Goal: Information Seeking & Learning: Learn about a topic

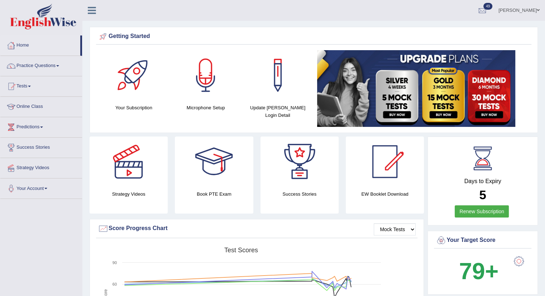
click at [34, 46] on link "Home" at bounding box center [40, 44] width 80 height 18
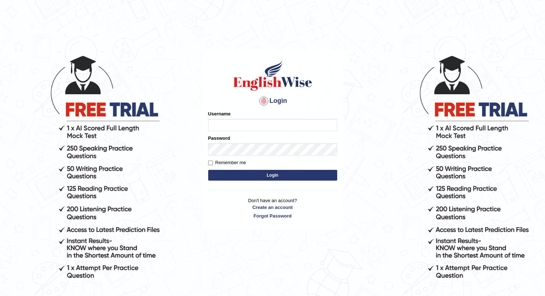
type input "santoshdarvandar"
click at [225, 175] on button "Login" at bounding box center [272, 175] width 129 height 11
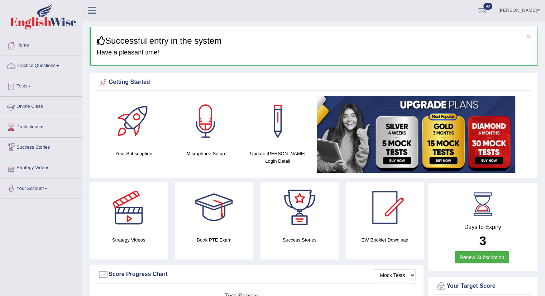
click at [27, 66] on link "Practice Questions" at bounding box center [41, 65] width 82 height 18
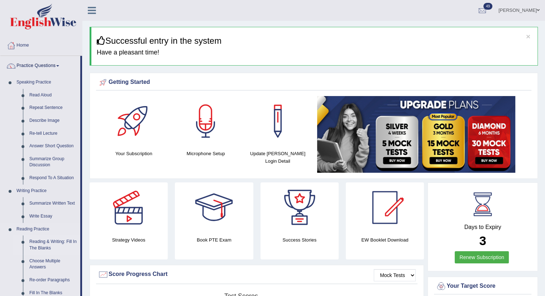
click at [49, 249] on link "Reading & Writing: Fill In The Blanks" at bounding box center [53, 245] width 54 height 19
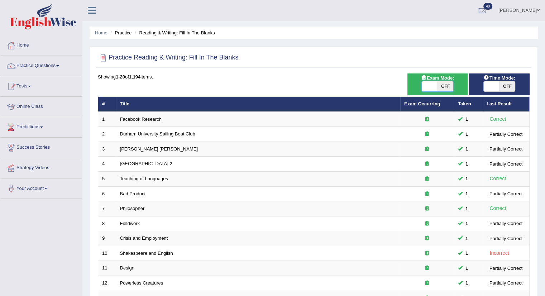
click at [429, 89] on span at bounding box center [430, 86] width 16 height 10
checkbox input "true"
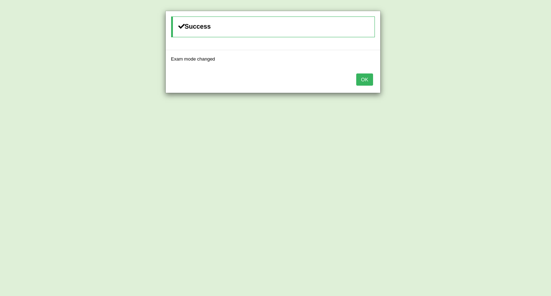
click at [365, 73] on button "OK" at bounding box center [364, 79] width 16 height 12
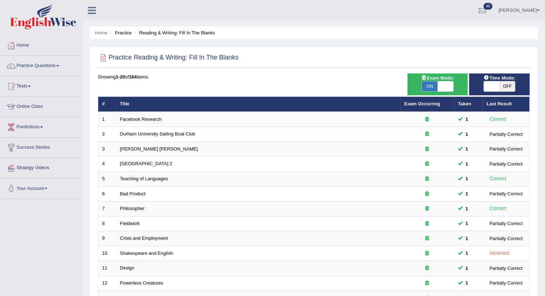
click at [494, 91] on div "ON OFF" at bounding box center [500, 86] width 32 height 11
click at [493, 85] on span at bounding box center [492, 86] width 16 height 10
checkbox input "true"
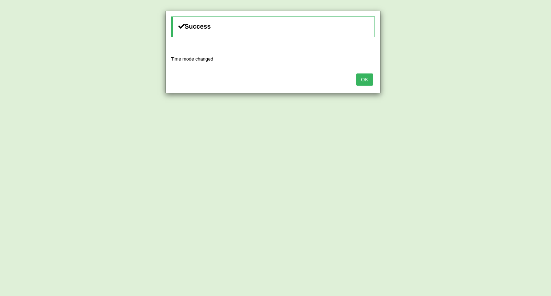
click at [357, 81] on button "OK" at bounding box center [364, 79] width 16 height 12
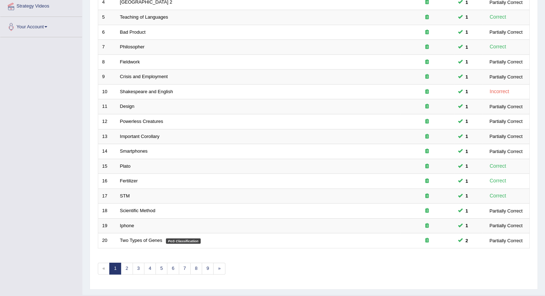
scroll to position [176, 0]
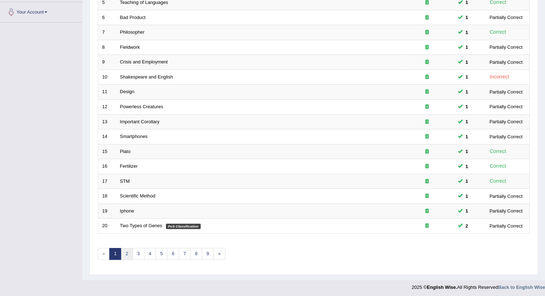
click at [129, 248] on link "2" at bounding box center [127, 254] width 12 height 12
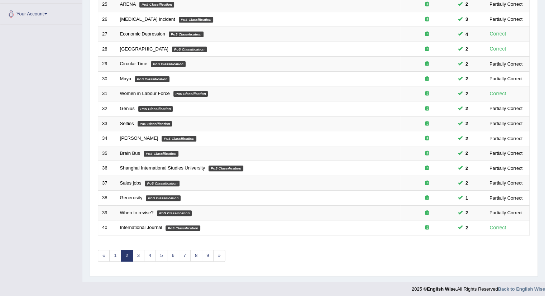
scroll to position [176, 0]
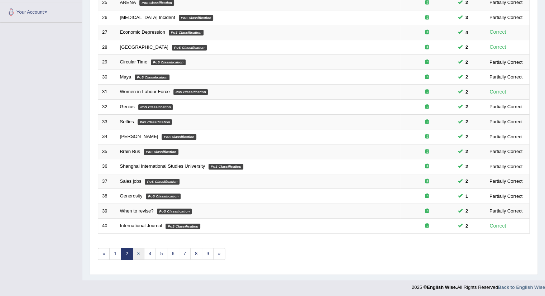
click at [140, 252] on link "3" at bounding box center [139, 254] width 12 height 12
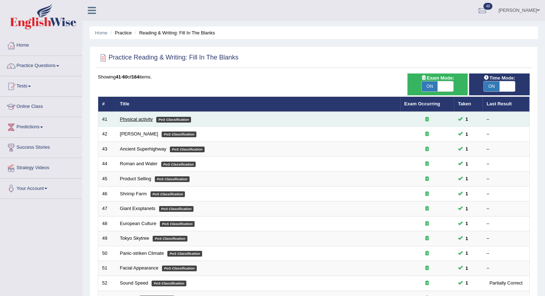
click at [143, 117] on link "Physical activity" at bounding box center [136, 119] width 33 height 5
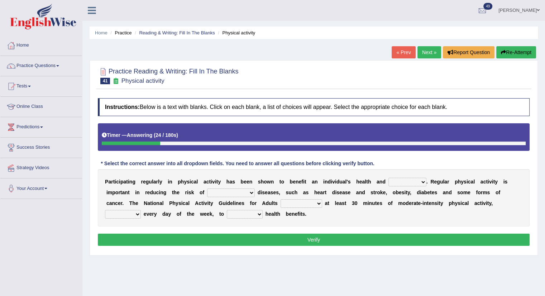
click at [414, 182] on select "values immortality expectation wellbeing" at bounding box center [408, 182] width 38 height 9
select select "wellbeing"
click at [389, 178] on select "values immortality expectation wellbeing" at bounding box center [408, 182] width 38 height 9
click at [237, 196] on div "P a r t i c i p a t i n g r e g u l a r l y i n p h y s i c a l a c t i v i t y…" at bounding box center [314, 197] width 432 height 57
click at [242, 194] on select "chronic contraindicated untouched detectable" at bounding box center [231, 193] width 48 height 9
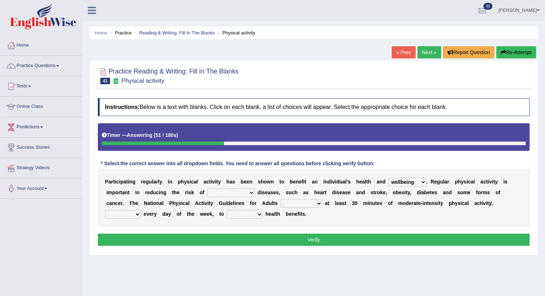
select select "chronic"
click at [207, 189] on select "chronic contraindicated untouched detectable" at bounding box center [231, 193] width 48 height 9
click at [303, 201] on select "excludes recommends denotes defies" at bounding box center [302, 203] width 42 height 9
select select "recommends"
click at [281, 199] on select "excludes recommends denotes defies" at bounding box center [302, 203] width 42 height 9
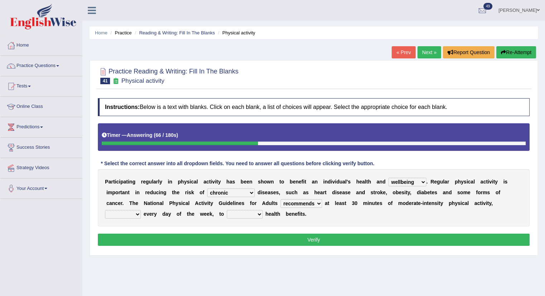
click at [129, 210] on select "relatively absolutely preferably namely" at bounding box center [123, 214] width 36 height 9
select select "preferably"
click at [105, 210] on select "relatively absolutely preferably namely" at bounding box center [123, 214] width 36 height 9
click at [246, 215] on select "charge obtain weigh estimate" at bounding box center [245, 214] width 36 height 9
select select "obtain"
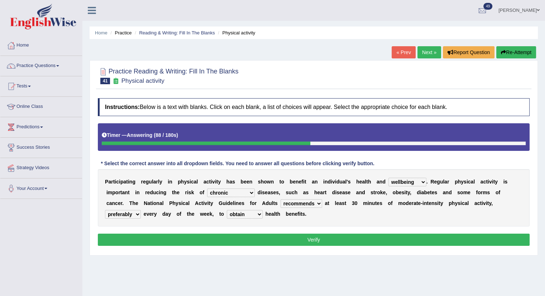
click at [227, 210] on select "charge obtain weigh estimate" at bounding box center [245, 214] width 36 height 9
click at [243, 236] on button "Verify" at bounding box center [314, 240] width 432 height 12
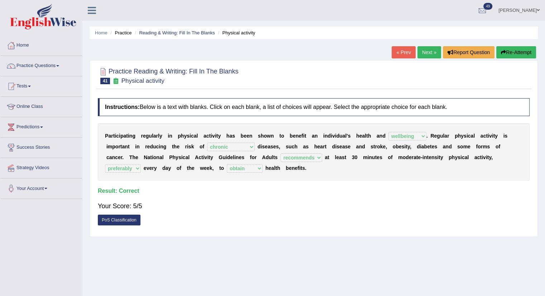
click at [428, 49] on link "Next »" at bounding box center [430, 52] width 24 height 12
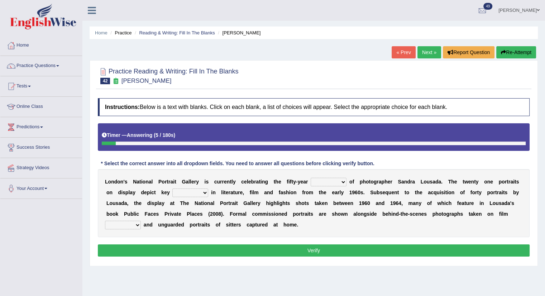
click at [326, 182] on select "invitation promotion training career" at bounding box center [329, 182] width 36 height 9
select select "career"
click at [311, 178] on select "invitation promotion training career" at bounding box center [329, 182] width 36 height 9
click at [344, 180] on select "invitation promotion training career" at bounding box center [329, 182] width 36 height 9
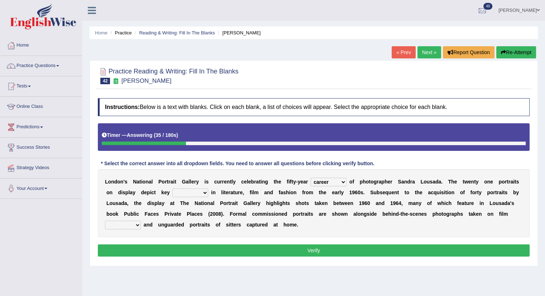
click at [179, 194] on select "figures gadgets fashions genres" at bounding box center [190, 193] width 36 height 9
select select "genres"
click at [172, 189] on select "figures gadgets fashions genres" at bounding box center [190, 193] width 36 height 9
click at [130, 223] on select "gists sets tickets aisles" at bounding box center [123, 225] width 36 height 9
select select "sets"
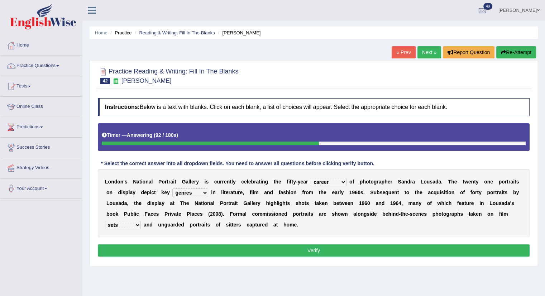
click at [105, 221] on select "gists sets tickets aisles" at bounding box center [123, 225] width 36 height 9
click at [142, 251] on button "Verify" at bounding box center [314, 250] width 432 height 12
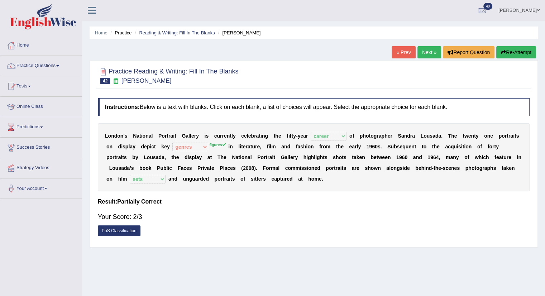
scroll to position [80, 0]
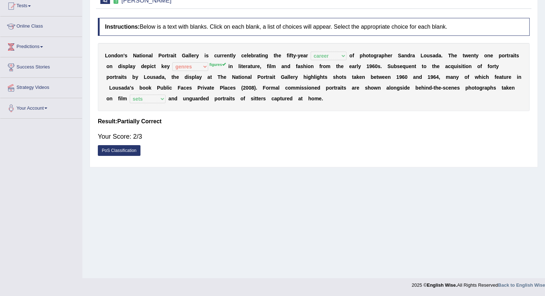
drag, startPoint x: 542, startPoint y: 255, endPoint x: 550, endPoint y: 182, distance: 72.8
click at [545, 182] on html "Toggle navigation Home Practice Questions Speaking Practice Read Aloud Repeat S…" at bounding box center [272, 68] width 545 height 296
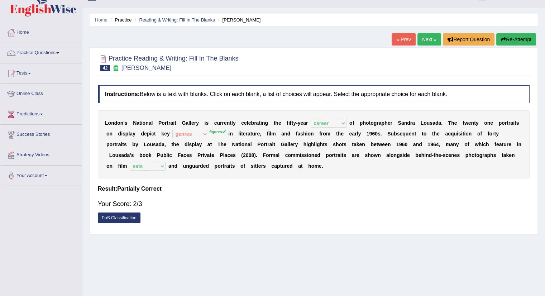
scroll to position [9, 0]
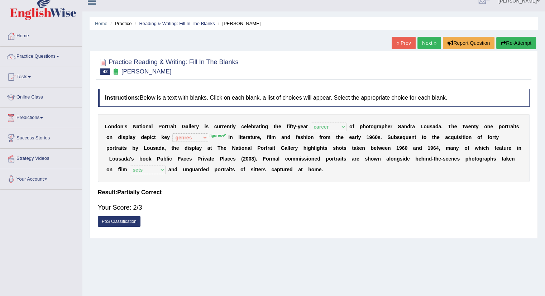
click at [425, 43] on link "Next »" at bounding box center [430, 43] width 24 height 12
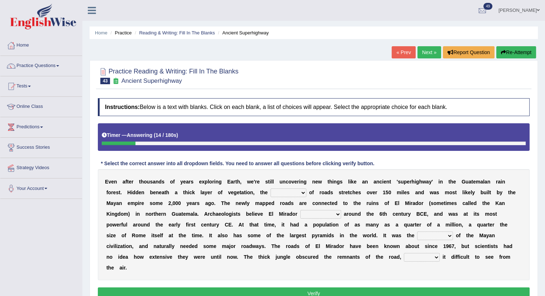
click at [286, 195] on select "network surface interface width" at bounding box center [289, 193] width 36 height 9
select select "network"
click at [271, 189] on select "network surface interface width" at bounding box center [289, 193] width 36 height 9
click at [303, 213] on select "has founded founded was founded was found" at bounding box center [320, 214] width 41 height 9
select select "was founded"
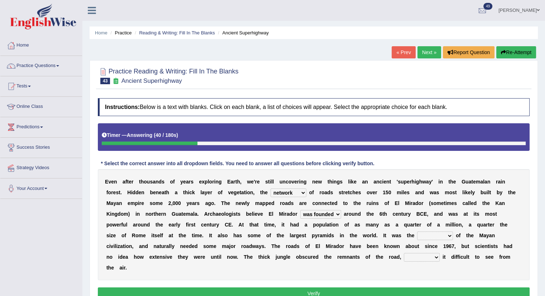
click at [300, 210] on select "has founded founded was founded was found" at bounding box center [320, 214] width 41 height 9
click at [417, 235] on select "volume heart column facet" at bounding box center [435, 236] width 36 height 9
select select "heart"
click at [417, 232] on select "volume heart column facet" at bounding box center [435, 236] width 36 height 9
click at [404, 256] on select "makes making make made" at bounding box center [422, 257] width 36 height 9
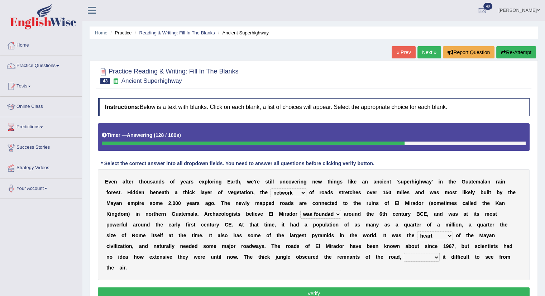
select select "making"
click at [404, 253] on select "makes making make made" at bounding box center [422, 257] width 36 height 9
click at [376, 287] on button "Verify" at bounding box center [314, 293] width 432 height 12
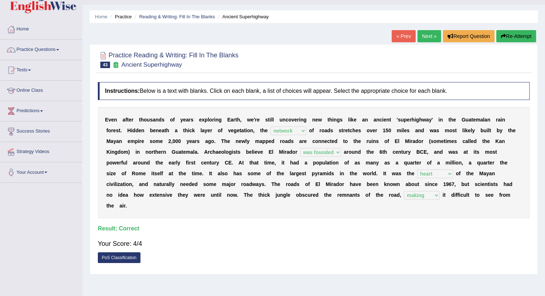
scroll to position [15, 0]
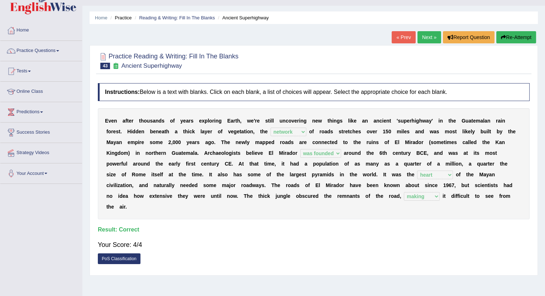
click at [419, 39] on link "Next »" at bounding box center [430, 37] width 24 height 12
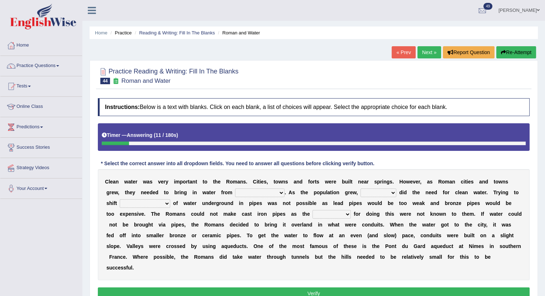
click at [271, 191] on select "further afield these origins different parts specific sources" at bounding box center [259, 193] width 49 height 9
select select "different parts"
click at [235, 189] on select "further afield these origins different parts specific sources" at bounding box center [259, 193] width 49 height 9
click at [375, 189] on select "as well so how thus" at bounding box center [379, 193] width 36 height 9
click at [266, 192] on select "further afield these origins different parts specific sources" at bounding box center [259, 193] width 49 height 9
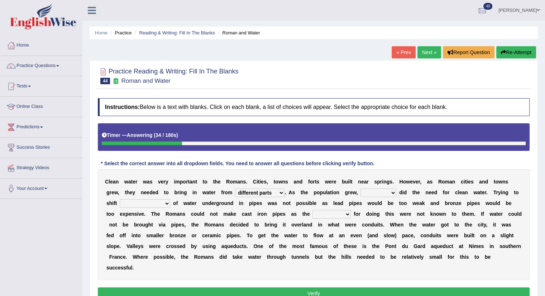
click at [266, 192] on select "further afield these origins different parts specific sources" at bounding box center [259, 193] width 49 height 9
click at [379, 191] on select "as well so how thus" at bounding box center [379, 193] width 36 height 9
click at [361, 189] on select "as well so how thus" at bounding box center [379, 193] width 36 height 9
click at [375, 189] on select "as well so how thus" at bounding box center [379, 193] width 36 height 9
select select "as well"
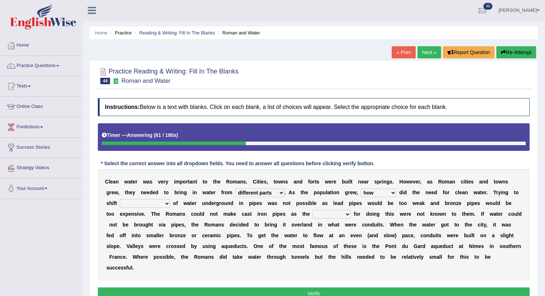
click at [361, 189] on select "as well so how thus" at bounding box center [379, 193] width 36 height 9
click at [144, 200] on select "few loads improper intakes relative levels large volumes" at bounding box center [145, 203] width 51 height 9
select select "large volumes"
click at [120, 199] on select "few loads improper intakes relative levels large volumes" at bounding box center [145, 203] width 51 height 9
click at [325, 211] on select "spans scales proportions techniques" at bounding box center [332, 214] width 38 height 9
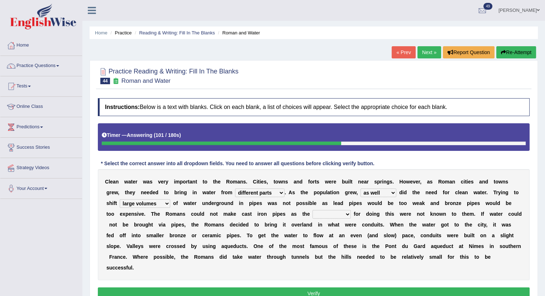
select select "techniques"
click at [313, 210] on select "spans scales proportions techniques" at bounding box center [332, 214] width 38 height 9
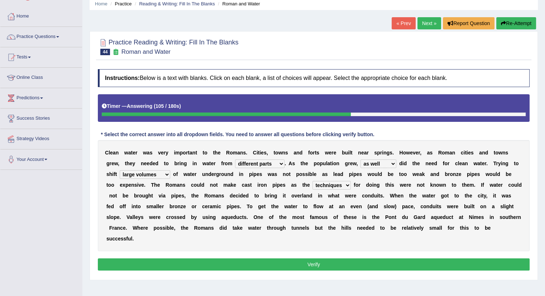
scroll to position [30, 0]
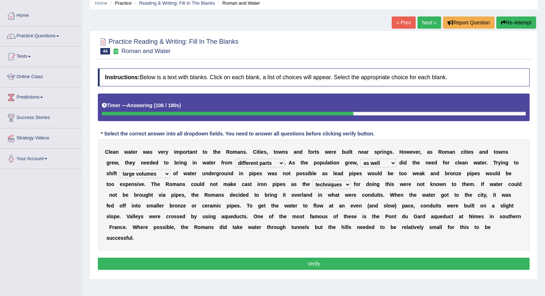
click at [328, 262] on button "Verify" at bounding box center [314, 264] width 432 height 12
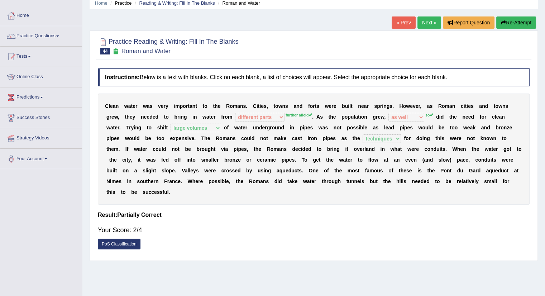
click at [427, 22] on link "Next »" at bounding box center [430, 22] width 24 height 12
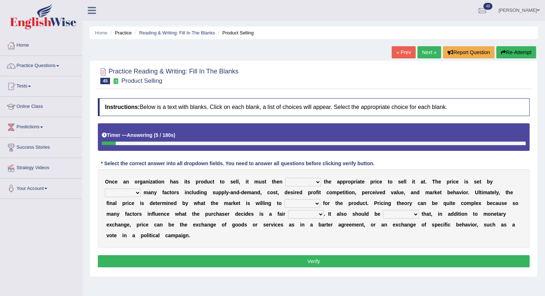
click at [302, 184] on select "tolerate determine fabricate fancy" at bounding box center [303, 182] width 36 height 9
select select "determine"
click at [285, 178] on select "tolerate determine fabricate fancy" at bounding box center [303, 182] width 36 height 9
click at [109, 195] on select "comparing begetting balancing offsetting" at bounding box center [123, 193] width 36 height 9
select select "comparing"
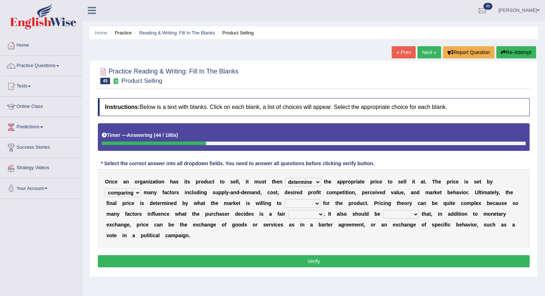
click at [105, 189] on select "comparing begetting balancing offsetting" at bounding box center [123, 193] width 36 height 9
click at [310, 204] on select "consign design exchange prepare" at bounding box center [303, 203] width 36 height 9
select select "consign"
click at [285, 199] on select "consign design exchange prepare" at bounding box center [303, 203] width 36 height 9
click at [306, 213] on select "addition shape content value" at bounding box center [306, 214] width 36 height 9
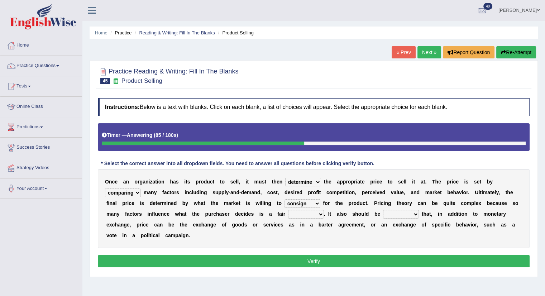
select select "value"
click at [288, 210] on select "addition shape content value" at bounding box center [306, 214] width 36 height 9
click at [401, 213] on select "explained enlarged overrated noted" at bounding box center [401, 214] width 36 height 9
select select "noted"
click at [383, 210] on select "explained enlarged overrated noted" at bounding box center [401, 214] width 36 height 9
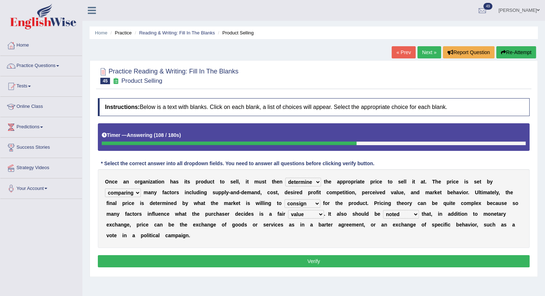
click at [338, 264] on button "Verify" at bounding box center [314, 261] width 432 height 12
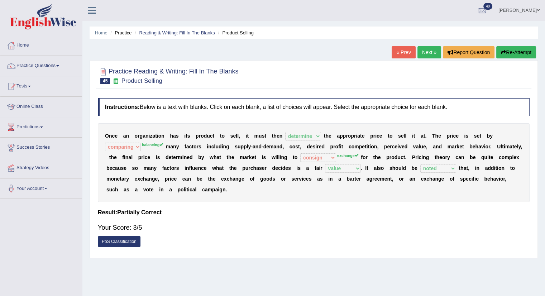
click at [425, 55] on link "Next »" at bounding box center [430, 52] width 24 height 12
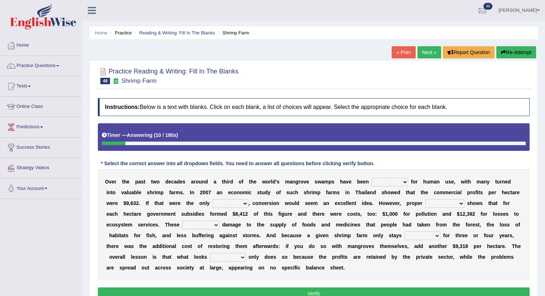
click at [378, 178] on select "rearranged exchanged conserved converted" at bounding box center [390, 182] width 37 height 9
select select "converted"
click at [372, 178] on select "rearranged exchanged conserved converted" at bounding box center [390, 182] width 37 height 9
click at [229, 203] on select "index eliment choice factor" at bounding box center [231, 203] width 36 height 9
click at [213, 199] on select "index eliment choice factor" at bounding box center [231, 203] width 36 height 9
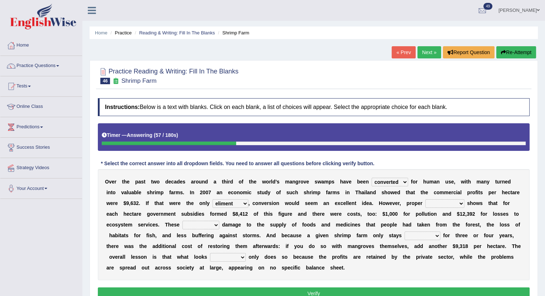
click at [225, 203] on select "index eliment choice factor" at bounding box center [231, 203] width 36 height 9
select select "choice"
click at [213, 199] on select "index eliment choice factor" at bounding box center [231, 203] width 36 height 9
click at [444, 204] on select "accounting percentage aggregation division" at bounding box center [444, 203] width 39 height 9
select select "accounting"
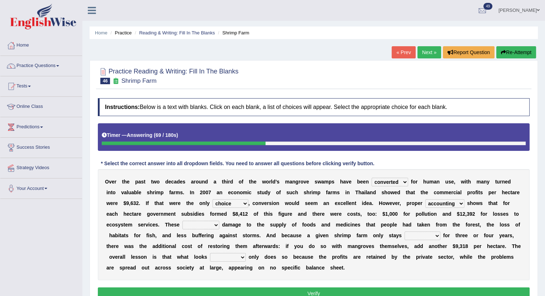
click at [425, 199] on select "accounting percentage aggregation division" at bounding box center [444, 203] width 39 height 9
click at [192, 223] on select "comprised uneven neglected augmented" at bounding box center [200, 225] width 37 height 9
select select "comprised"
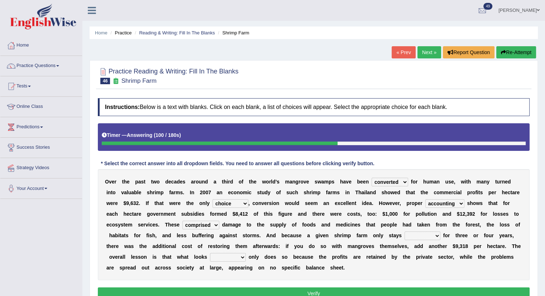
click at [182, 221] on select "comprised uneven neglected augmented" at bounding box center [200, 225] width 37 height 9
click at [198, 225] on select "comprised uneven neglected augmented" at bounding box center [200, 225] width 37 height 9
click at [414, 238] on select "interactive distinctive productive collective" at bounding box center [423, 236] width 36 height 9
select select "productive"
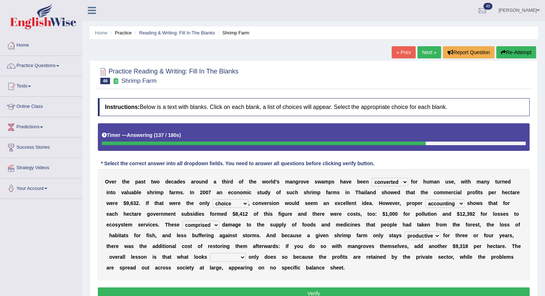
click at [405, 232] on select "interactive distinctive productive collective" at bounding box center [423, 236] width 36 height 9
click at [234, 255] on select "beneficial immediate modest moderate" at bounding box center [228, 257] width 36 height 9
select select "beneficial"
click at [210, 253] on select "beneficial immediate modest moderate" at bounding box center [228, 257] width 36 height 9
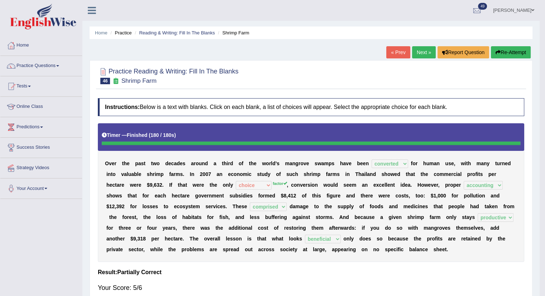
drag, startPoint x: 550, startPoint y: 139, endPoint x: 544, endPoint y: 181, distance: 42.1
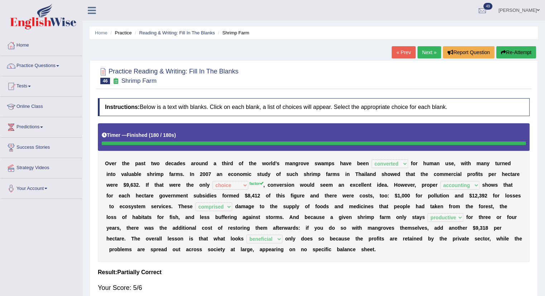
click at [434, 51] on link "Next »" at bounding box center [430, 52] width 24 height 12
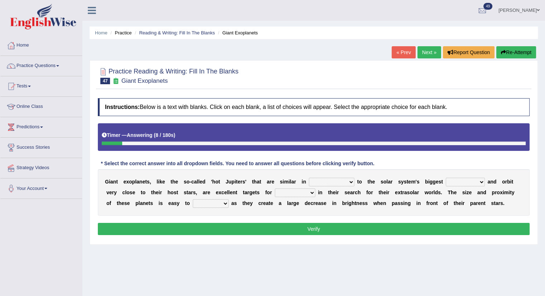
click at [337, 184] on select "borders expressions shapes characteristics" at bounding box center [332, 182] width 46 height 9
select select "characteristics"
click at [309, 178] on select "borders expressions shapes characteristics" at bounding box center [332, 182] width 46 height 9
click at [459, 182] on select "frame subordinate planet comet" at bounding box center [465, 182] width 39 height 9
select select "planet"
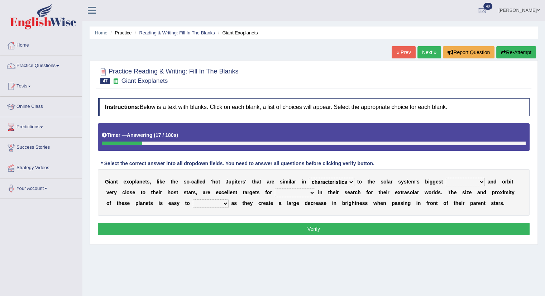
click at [446, 178] on select "frame subordinate planet comet" at bounding box center [465, 182] width 39 height 9
click at [294, 195] on select "members astronomers parties makers" at bounding box center [295, 193] width 41 height 9
select select "astronomers"
click at [275, 189] on select "members astronomers parties makers" at bounding box center [295, 193] width 41 height 9
click at [218, 205] on select "detect denounce deflect direct" at bounding box center [211, 203] width 36 height 9
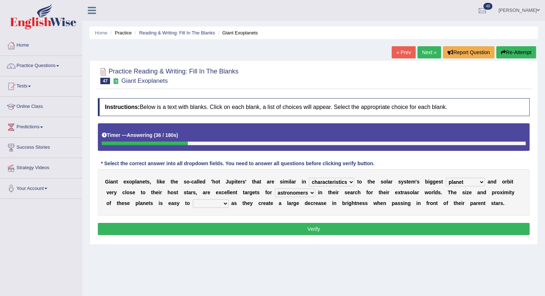
select select "detect"
click at [193, 199] on select "detect denounce deflect direct" at bounding box center [211, 203] width 36 height 9
click at [209, 232] on button "Verify" at bounding box center [314, 229] width 432 height 12
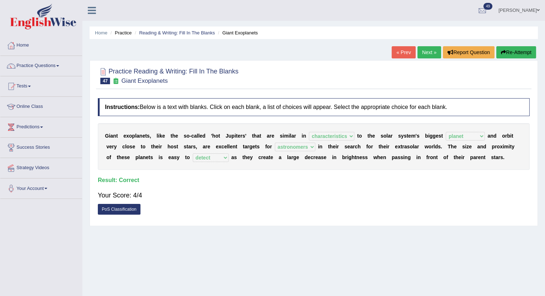
click at [424, 53] on link "Next »" at bounding box center [430, 52] width 24 height 12
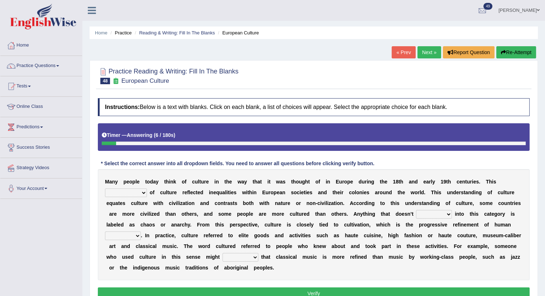
click at [124, 189] on select "classification concept renovation identity" at bounding box center [126, 193] width 42 height 9
select select "renovation"
click at [105, 189] on select "classification concept renovation identity" at bounding box center [126, 193] width 42 height 9
click at [132, 191] on select "classification concept renovation identity" at bounding box center [126, 193] width 42 height 9
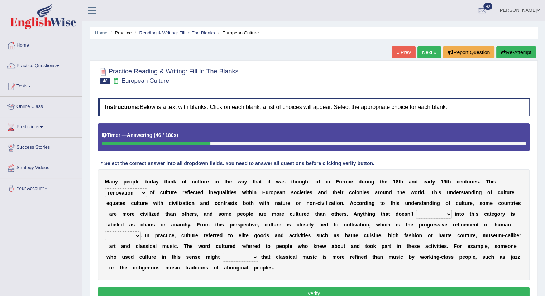
click at [440, 215] on select "cut dismiss fit solve" at bounding box center [434, 214] width 36 height 9
click at [433, 208] on div "M a n y p e o p l e [DATE] a y t h i n k o f c u l t u r e i n t h e w a y t h …" at bounding box center [314, 224] width 432 height 111
click at [427, 213] on select "cut dismiss fit solve" at bounding box center [434, 214] width 36 height 9
select select "fit"
click at [416, 210] on select "cut dismiss fit solve" at bounding box center [434, 214] width 36 height 9
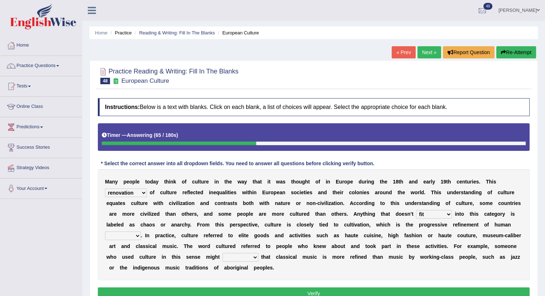
click at [135, 237] on select "blessing curse habit behaviour" at bounding box center [123, 236] width 36 height 9
select select "behaviour"
click at [105, 232] on select "blessing curse habit behaviour" at bounding box center [123, 236] width 36 height 9
click at [248, 255] on select "argue pretend doubt reveal" at bounding box center [241, 257] width 36 height 9
select select "reveal"
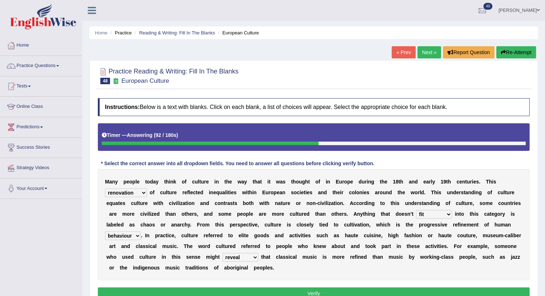
click at [223, 253] on select "argue pretend doubt reveal" at bounding box center [241, 257] width 36 height 9
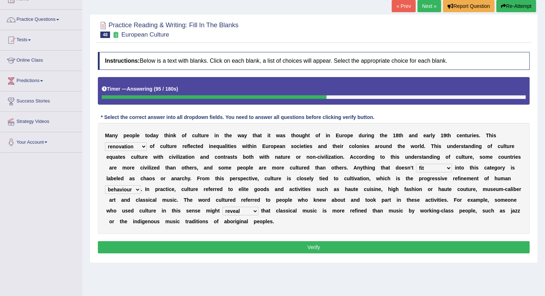
scroll to position [54, 0]
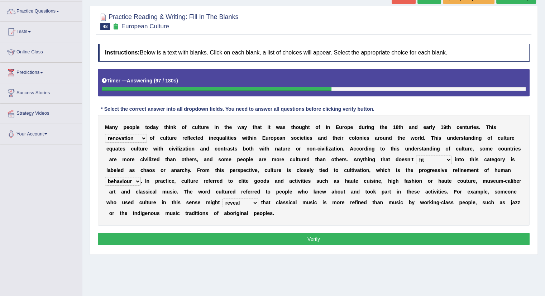
click at [371, 243] on button "Verify" at bounding box center [314, 239] width 432 height 12
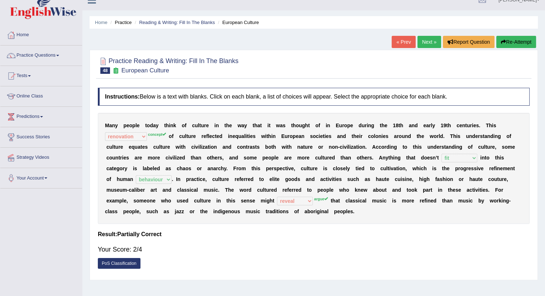
scroll to position [0, 0]
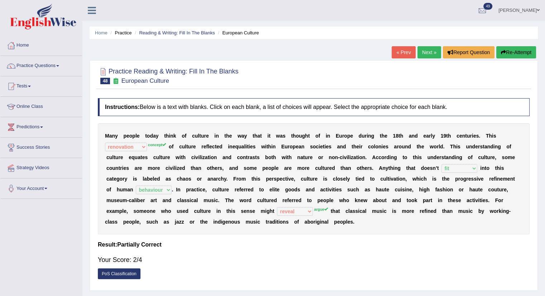
click at [422, 53] on link "Next »" at bounding box center [430, 52] width 24 height 12
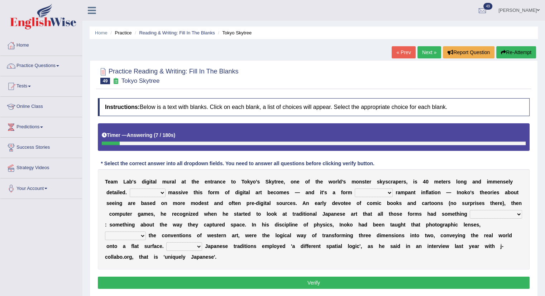
click at [152, 190] on select "However Whereas Whichever Wherever" at bounding box center [148, 193] width 36 height 9
select select "However"
click at [130, 189] on select "However Whereas Whichever Wherever" at bounding box center [148, 193] width 36 height 9
click at [371, 194] on select "subject to related with apart from based on" at bounding box center [374, 193] width 38 height 9
click at [355, 189] on select "subject to related with apart from based on" at bounding box center [374, 193] width 38 height 9
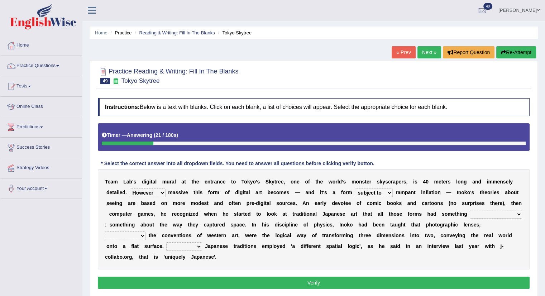
click at [369, 191] on select "subject to related with apart from based on" at bounding box center [374, 193] width 38 height 9
select select "based on"
click at [355, 189] on select "subject to related with apart from based on" at bounding box center [374, 193] width 38 height 9
click at [483, 215] on select "in fact as whole in common in the same times" at bounding box center [496, 214] width 52 height 9
select select "in common"
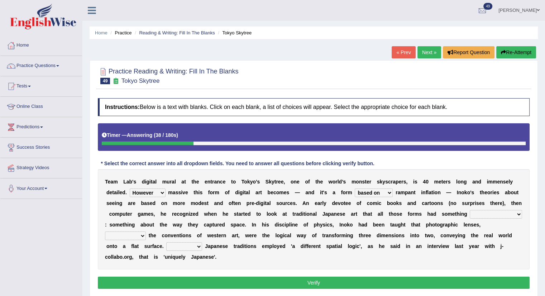
click at [470, 210] on select "in fact as whole in common in the same times" at bounding box center [496, 214] width 52 height 9
click at [132, 237] on select "along with out of apart with furhter afield" at bounding box center [125, 236] width 41 height 9
select select "out of"
click at [105, 232] on select "along with out of apart with furhter afield" at bounding box center [125, 236] width 41 height 9
click at [173, 250] on select "Thus But So Therefore" at bounding box center [184, 246] width 36 height 9
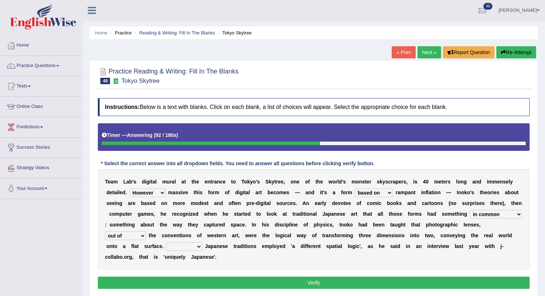
select select "Therefore"
click at [166, 242] on select "Thus But So Therefore" at bounding box center [184, 246] width 36 height 9
click at [183, 287] on button "Verify" at bounding box center [314, 283] width 432 height 12
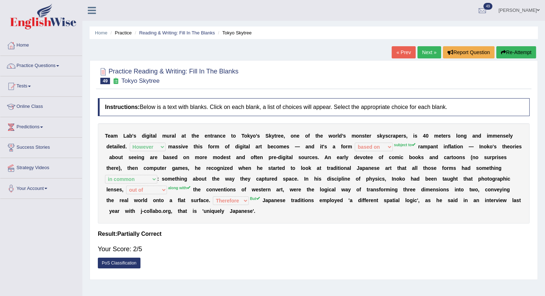
click at [427, 51] on link "Next »" at bounding box center [430, 52] width 24 height 12
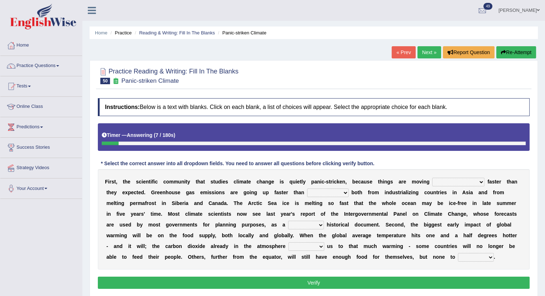
click at [451, 179] on select "few same [PERSON_NAME] most" at bounding box center [458, 182] width 52 height 9
select select "[PERSON_NAME]"
click at [432, 178] on select "few same [PERSON_NAME] most" at bounding box center [458, 182] width 52 height 9
click at [308, 192] on select "anticipation predictability ptredicts predicted" at bounding box center [328, 193] width 42 height 9
select select "predicted"
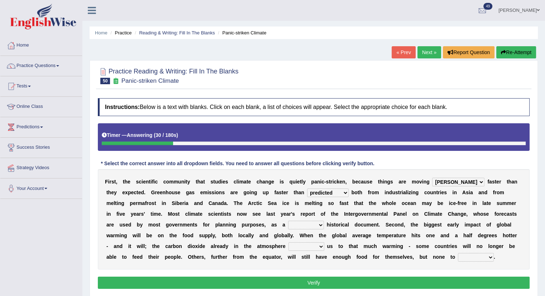
click at [307, 189] on select "anticipation predictability ptredicts predicted" at bounding box center [328, 193] width 42 height 9
click at [291, 227] on select "purely evenly firmly actively" at bounding box center [306, 225] width 36 height 9
select select "firmly"
click at [288, 221] on select "purely evenly firmly actively" at bounding box center [306, 225] width 36 height 9
click at [308, 248] on select "commits directs allows addresses" at bounding box center [307, 246] width 36 height 9
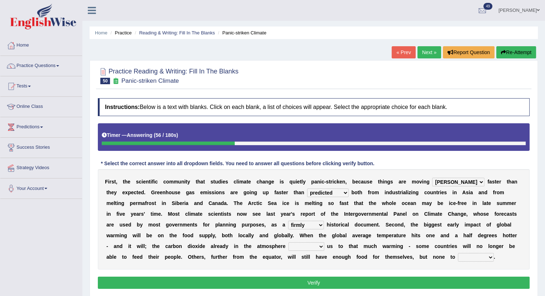
click at [308, 248] on select "commits directs allows addresses" at bounding box center [307, 246] width 36 height 9
select select "directs"
click at [289, 242] on select "commits directs allows addresses" at bounding box center [307, 246] width 36 height 9
click at [470, 258] on select "spare apply dispense consume" at bounding box center [476, 257] width 36 height 9
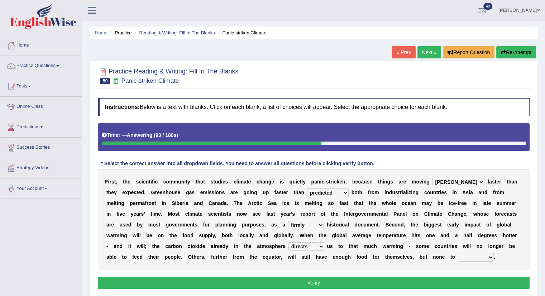
select select "consume"
click at [458, 253] on select "spare apply dispense consume" at bounding box center [476, 257] width 36 height 9
click at [396, 281] on button "Verify" at bounding box center [314, 283] width 432 height 12
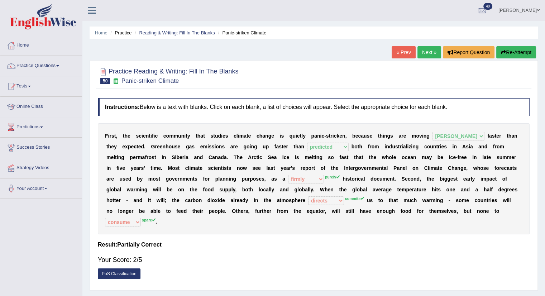
click at [425, 53] on link "Next »" at bounding box center [430, 52] width 24 height 12
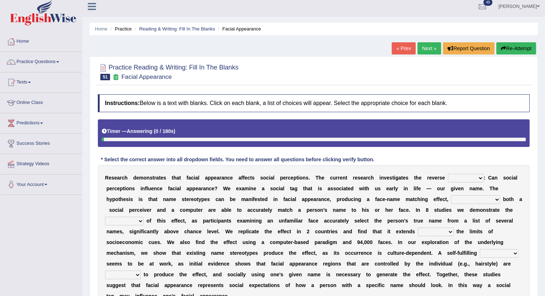
scroll to position [80, 0]
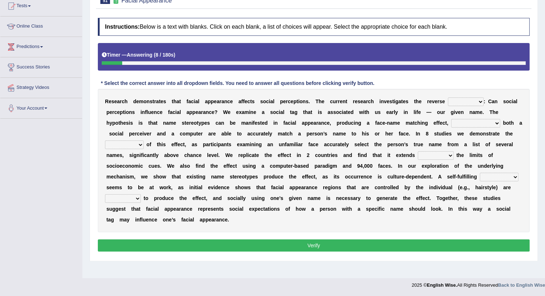
click at [471, 101] on select "link possiblity oddness polarity" at bounding box center [466, 102] width 36 height 9
select select "possiblity"
click at [448, 98] on select "link possiblity oddness polarity" at bounding box center [466, 102] width 36 height 9
click at [459, 122] on select "notwithstanding ever whereby despite" at bounding box center [475, 123] width 49 height 9
select select "despite"
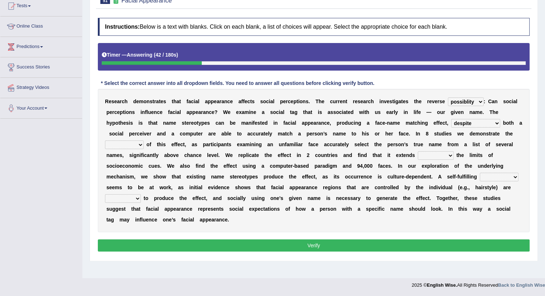
click at [451, 119] on select "notwithstanding ever whereby despite" at bounding box center [475, 123] width 49 height 9
click at [119, 144] on select "indolence evanescene existence transact" at bounding box center [124, 145] width 39 height 9
select select "existence"
click at [105, 141] on select "indolence evanescene existence transact" at bounding box center [124, 145] width 39 height 9
click at [430, 157] on select "within into beyond by" at bounding box center [436, 155] width 36 height 9
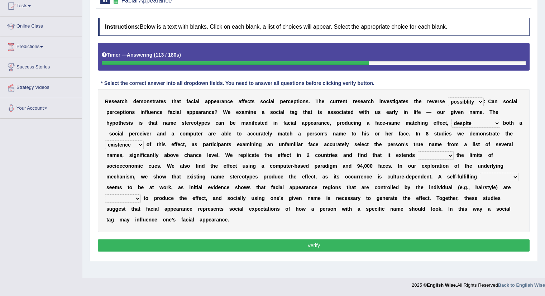
select select "beyond"
click at [418, 151] on select "within into beyond by" at bounding box center [436, 155] width 36 height 9
click at [485, 173] on select "prophecy observation preference stipulation" at bounding box center [499, 177] width 39 height 9
select select "observation"
click at [480, 173] on select "prophecy observation preference stipulation" at bounding box center [499, 177] width 39 height 9
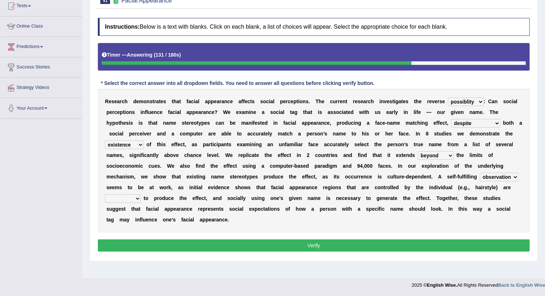
click at [117, 195] on select "sufficient proficient scant efficient" at bounding box center [123, 198] width 36 height 9
select select "sufficient"
click at [105, 194] on select "sufficient proficient scant efficient" at bounding box center [123, 198] width 36 height 9
click at [204, 245] on button "Verify" at bounding box center [314, 245] width 432 height 12
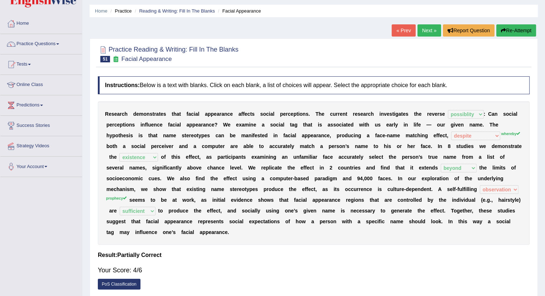
scroll to position [16, 0]
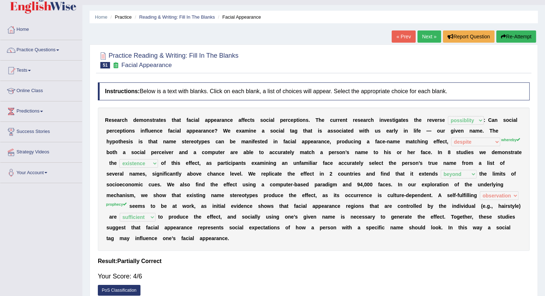
click at [424, 40] on link "Next »" at bounding box center [430, 36] width 24 height 12
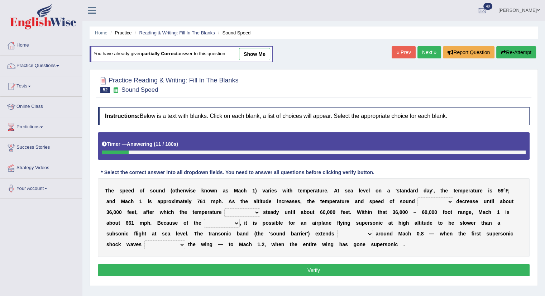
click at [437, 200] on select "not yet none both" at bounding box center [436, 202] width 36 height 9
select select "both"
click at [418, 198] on select "not yet none both" at bounding box center [436, 202] width 36 height 9
click at [256, 212] on select "opposes remains plots mutates" at bounding box center [242, 212] width 36 height 9
select select "remains"
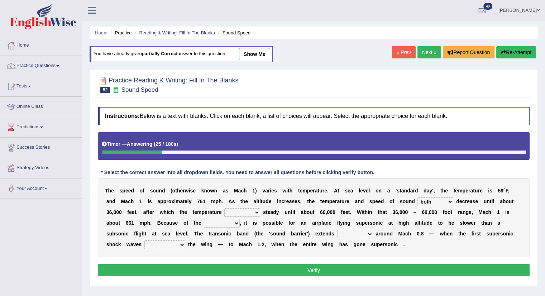
click at [224, 208] on select "opposes remains plots mutates" at bounding box center [242, 212] width 36 height 9
click at [224, 222] on select "veriety variation ventilation similarity" at bounding box center [222, 223] width 36 height 9
select select "variation"
click at [204, 219] on select "veriety variation ventilation similarity" at bounding box center [222, 223] width 36 height 9
click at [364, 232] on select "near from with in" at bounding box center [355, 234] width 36 height 9
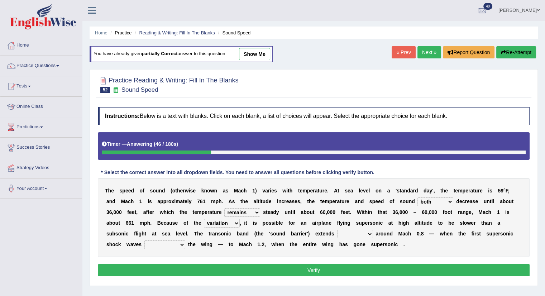
select select "near"
click at [337, 230] on select "near from with in" at bounding box center [355, 234] width 36 height 9
click at [305, 272] on button "Verify" at bounding box center [314, 270] width 432 height 12
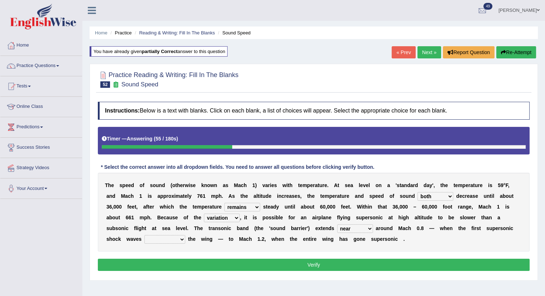
click at [154, 241] on select "diverge from form on add to prevent from" at bounding box center [164, 239] width 41 height 9
select select "diverge from"
click at [144, 235] on select "diverge from form on add to prevent from" at bounding box center [164, 239] width 41 height 9
click at [166, 266] on button "Verify" at bounding box center [314, 265] width 432 height 12
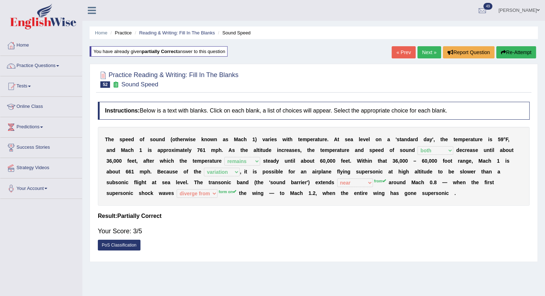
click at [430, 49] on link "Next »" at bounding box center [430, 52] width 24 height 12
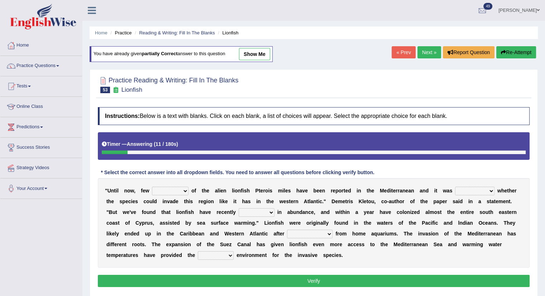
click at [157, 187] on select "collections sights views sightings" at bounding box center [170, 191] width 37 height 9
select select "sights"
click at [152, 187] on select "collections sights views sightings" at bounding box center [170, 191] width 37 height 9
click at [470, 189] on select "somehow although that quesionable" at bounding box center [474, 191] width 39 height 9
select select "quesionable"
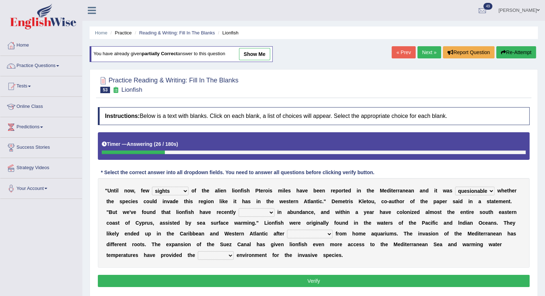
click at [455, 187] on select "somehow although that quesionable" at bounding box center [474, 191] width 39 height 9
click at [248, 211] on select "shown flatted stabled increased" at bounding box center [257, 212] width 36 height 9
select select "shown"
click at [239, 208] on select "shown flatted stabled increased" at bounding box center [257, 212] width 36 height 9
click at [297, 232] on select "release being released released releasing" at bounding box center [310, 234] width 46 height 9
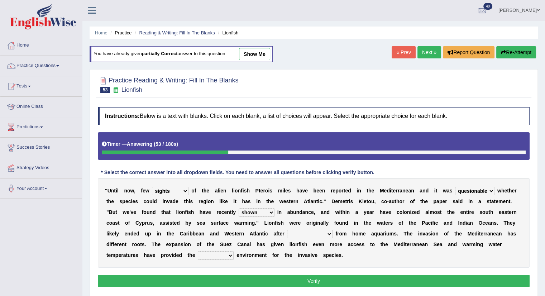
select select "released"
click at [287, 230] on select "release being released released releasing" at bounding box center [310, 234] width 46 height 9
click at [211, 256] on select "whole overall partial perfect" at bounding box center [216, 255] width 36 height 9
select select "perfect"
click at [198, 251] on select "whole overall partial perfect" at bounding box center [216, 255] width 36 height 9
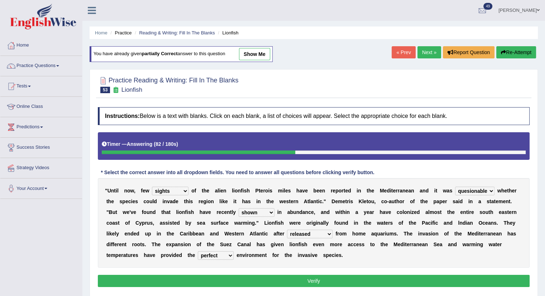
click at [210, 260] on div "" U n t i l n o w , f e w collections sights views sightings o f t h e a l i e …" at bounding box center [314, 223] width 432 height 90
click at [214, 256] on select "whole overall partial perfect" at bounding box center [216, 255] width 36 height 9
click at [209, 276] on button "Verify" at bounding box center [314, 281] width 432 height 12
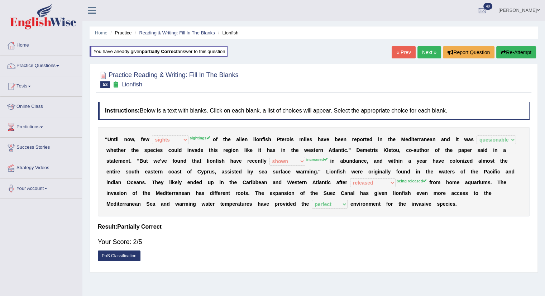
click at [431, 52] on link "Next »" at bounding box center [430, 52] width 24 height 12
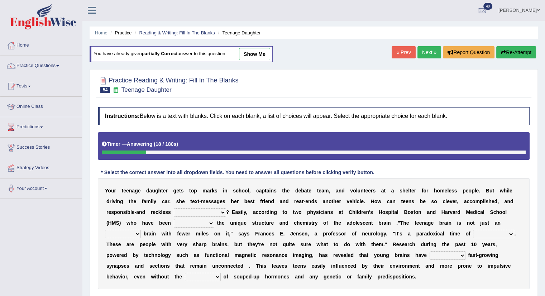
click at [204, 207] on div "Y o u r t e e n a g e d a u g h t e r g e t s t o p m a r k s i n s c h o o l ,…" at bounding box center [314, 233] width 432 height 111
click at [197, 211] on select "for the time being at the same time as ever ingood time" at bounding box center [200, 212] width 52 height 9
select select "as ever"
click at [174, 208] on select "for the time being at the same time as ever ingood time" at bounding box center [200, 212] width 52 height 9
click at [198, 219] on select "explaining exploring exposing enumerating" at bounding box center [194, 223] width 41 height 9
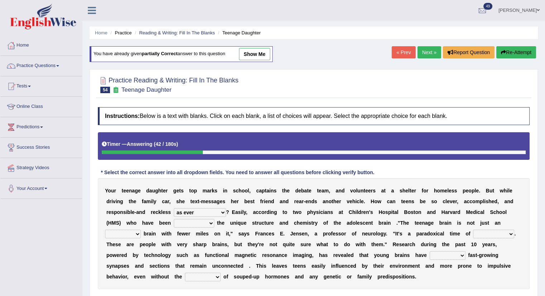
click at [174, 219] on select "explaining exploring exposing enumerating" at bounding box center [194, 223] width 41 height 9
click at [195, 225] on select "explaining exploring exposing enumerating" at bounding box center [194, 223] width 41 height 9
select select "exploring"
click at [174, 219] on select "explaining exploring exposing enumerating" at bounding box center [194, 223] width 41 height 9
click at [117, 230] on select "ample adult adulthood abundant" at bounding box center [123, 234] width 36 height 9
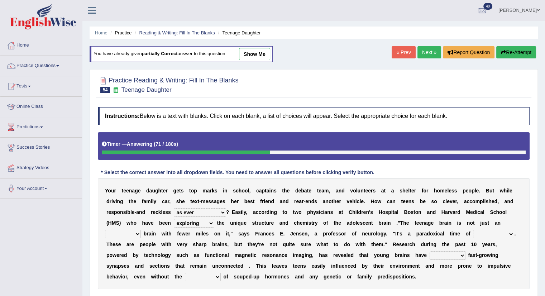
select select "ample"
click at [105, 230] on select "ample adult adulthood abundant" at bounding box center [123, 234] width 36 height 9
click at [496, 238] on div "Y o u r t e e n a g e d a u g h t e r g e t s t o p m a r k s i n s c h o o l ,…" at bounding box center [314, 233] width 432 height 111
click at [499, 234] on select "enrichment development adornment adoration" at bounding box center [493, 234] width 41 height 9
select select "development"
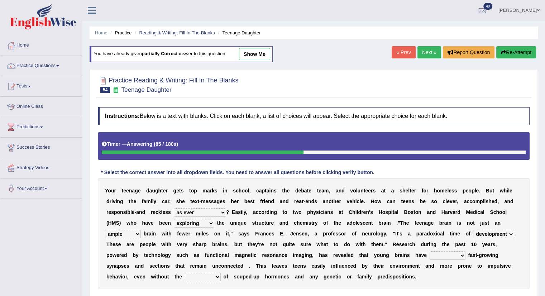
click at [473, 230] on select "enrichment development adornment adoration" at bounding box center [493, 234] width 41 height 9
click at [444, 256] on select "both either whole few" at bounding box center [448, 255] width 36 height 9
select select "both"
click at [430, 251] on select "both either whole few" at bounding box center [448, 255] width 36 height 9
click at [211, 274] on select "impact impress impair impose" at bounding box center [203, 277] width 36 height 9
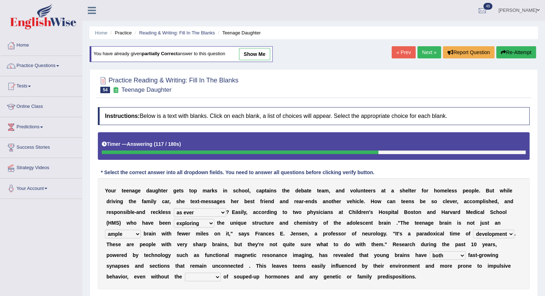
select select "impact"
click at [185, 273] on select "impact impress impair impose" at bounding box center [203, 277] width 36 height 9
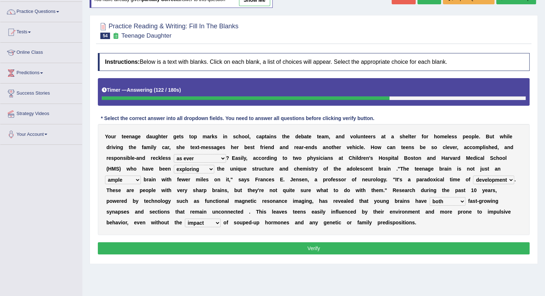
scroll to position [57, 0]
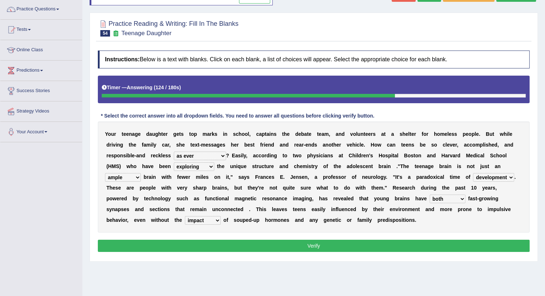
click at [430, 242] on button "Verify" at bounding box center [314, 246] width 432 height 12
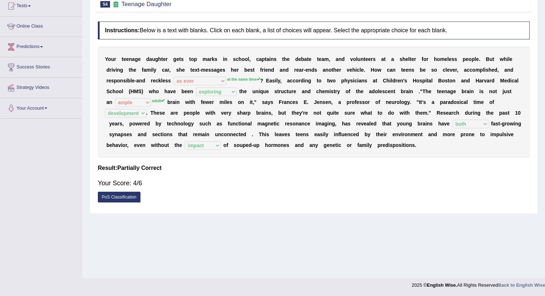
scroll to position [0, 0]
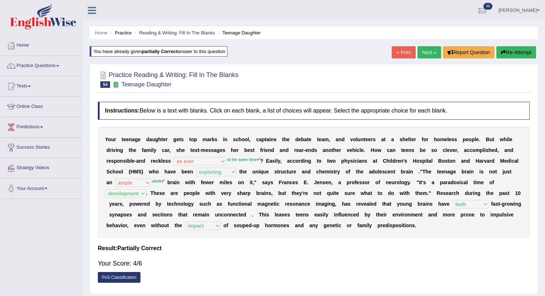
click at [427, 49] on link "Next »" at bounding box center [430, 52] width 24 height 12
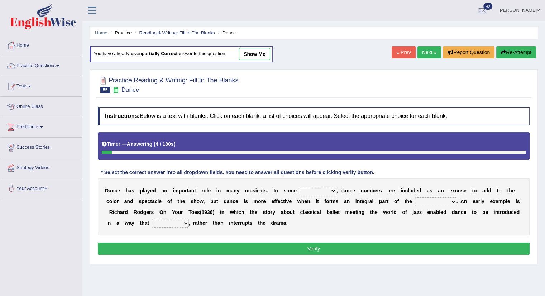
click at [316, 187] on select "dimentions cases brief extent" at bounding box center [318, 191] width 37 height 9
select select "cases"
click at [300, 187] on select "dimentions cases brief extent" at bounding box center [318, 191] width 37 height 9
click at [433, 202] on select "prowess plot phenomenon round about" at bounding box center [436, 202] width 42 height 9
select select "phenomenon"
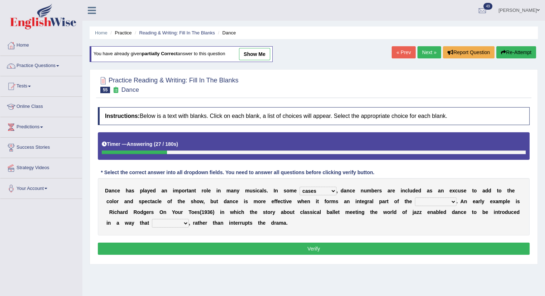
click at [415, 198] on select "prowess plot phenomenon round about" at bounding box center [436, 202] width 42 height 9
click at [163, 223] on select "crumples enhances encumbers levels" at bounding box center [170, 223] width 37 height 9
select select "enhances"
click at [152, 219] on select "crumples enhances encumbers levels" at bounding box center [170, 223] width 37 height 9
click at [191, 247] on button "Verify" at bounding box center [314, 249] width 432 height 12
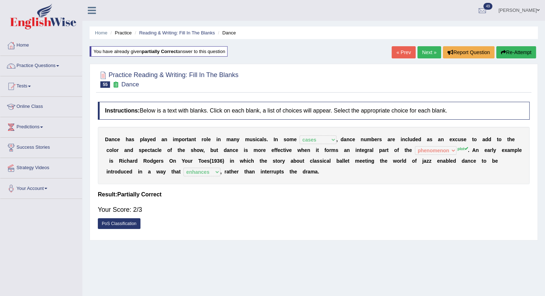
click at [430, 51] on link "Next »" at bounding box center [430, 52] width 24 height 12
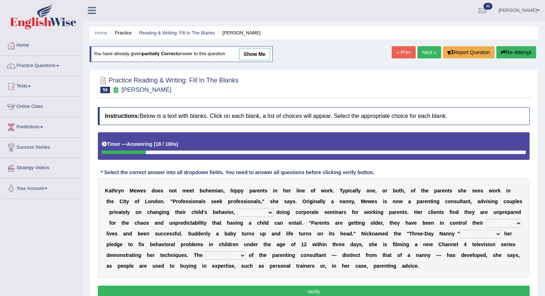
click at [252, 211] on select "as long as in order to in spite of as well as" at bounding box center [256, 212] width 36 height 9
select select "as well as"
click at [238, 208] on select "as long as in order to in spite of as well as" at bounding box center [256, 212] width 36 height 9
click at [495, 223] on select "whole all full every" at bounding box center [504, 223] width 36 height 9
select select "whole"
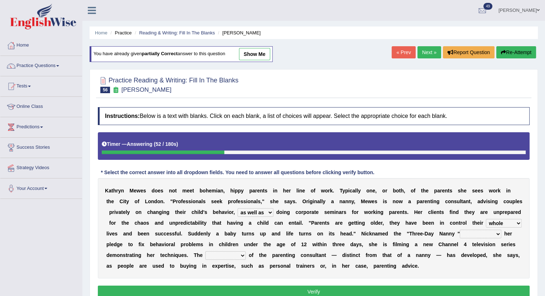
click at [486, 219] on select "whole all full every" at bounding box center [504, 223] width 36 height 9
click at [488, 232] on select "related with together with because of according to" at bounding box center [481, 234] width 42 height 9
select select "related with"
click at [460, 230] on select "related with together with because of according to" at bounding box center [481, 234] width 42 height 9
click at [228, 257] on select "percentage performance role belief" at bounding box center [225, 255] width 41 height 9
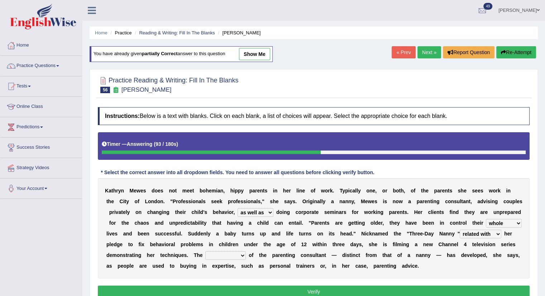
select select "role"
click at [205, 251] on select "percentage performance role belief" at bounding box center [225, 255] width 41 height 9
click at [292, 289] on button "Verify" at bounding box center [314, 292] width 432 height 12
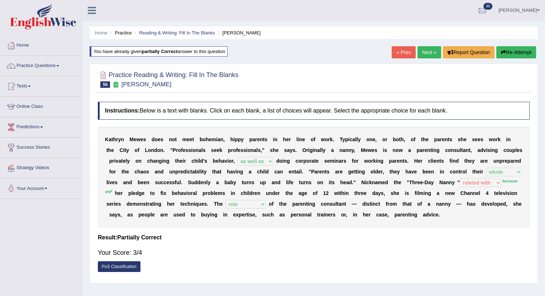
click at [426, 51] on link "Next »" at bounding box center [430, 52] width 24 height 12
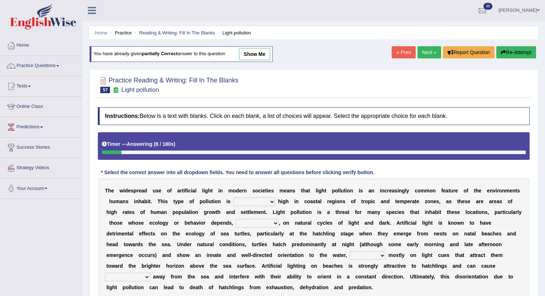
click at [249, 201] on select "exceptionally absolutely completely rarely" at bounding box center [254, 202] width 42 height 9
select select "exceptionally"
click at [233, 198] on select "exceptionally absolutely completely rarely" at bounding box center [254, 202] width 42 height 9
click at [254, 223] on select "in no way in some way by the wy in some ways" at bounding box center [257, 223] width 43 height 9
select select "in some ways"
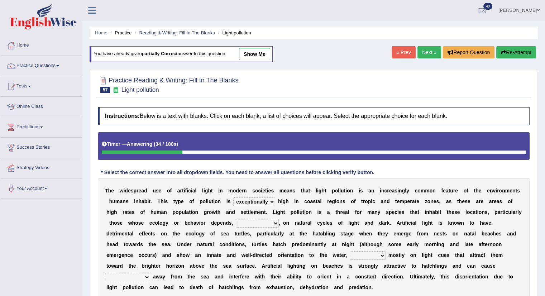
click at [236, 219] on select "in no way in some way by the wy in some ways" at bounding box center [257, 223] width 43 height 9
click at [364, 257] on select "imposing figuring relying pouring" at bounding box center [368, 255] width 36 height 9
select select "pouring"
click at [350, 251] on select "imposing figuring relying pouring" at bounding box center [368, 255] width 36 height 9
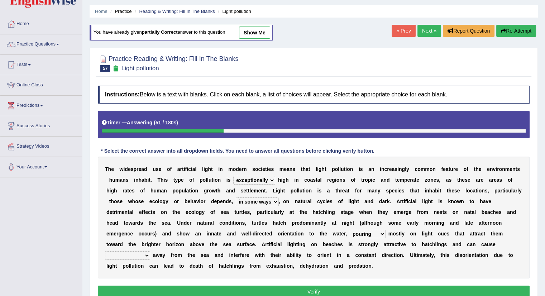
scroll to position [23, 0]
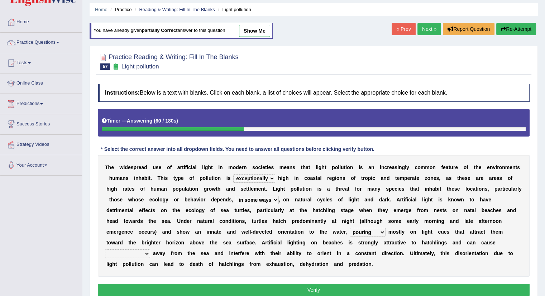
click at [116, 251] on select "them to move it to move which to move that to move" at bounding box center [127, 253] width 45 height 9
select select "them to move"
click at [105, 249] on select "them to move it to move which to move that to move" at bounding box center [127, 253] width 45 height 9
click at [179, 286] on button "Verify" at bounding box center [314, 290] width 432 height 12
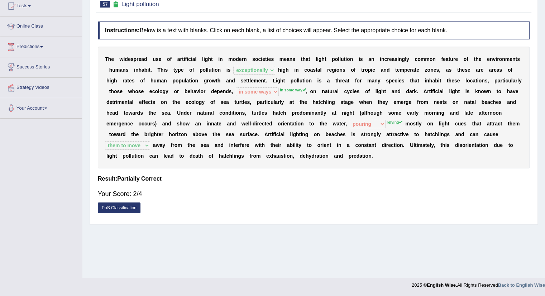
scroll to position [0, 0]
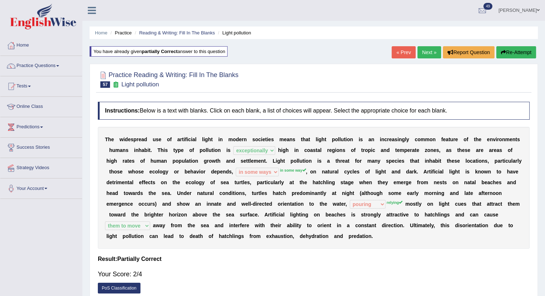
click at [421, 53] on link "Next »" at bounding box center [430, 52] width 24 height 12
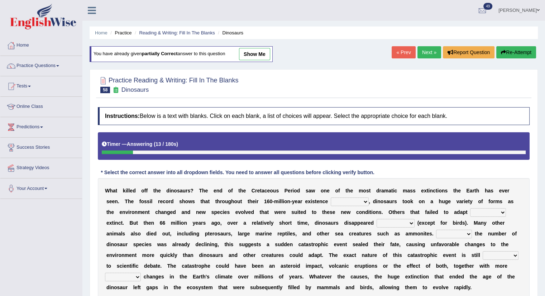
click at [343, 200] on select "existence continuous extent expectation" at bounding box center [350, 202] width 38 height 9
select select "extent"
click at [331, 198] on select "existence continuous extent expectation" at bounding box center [350, 202] width 38 height 9
click at [488, 209] on select "went to go going go" at bounding box center [488, 212] width 36 height 9
select select "went"
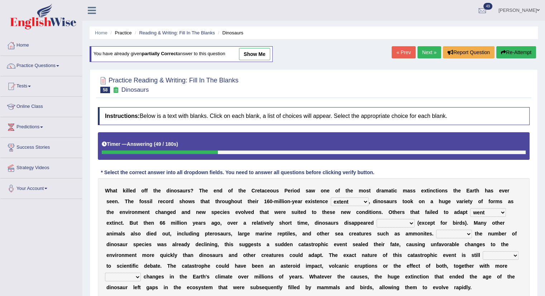
click at [470, 208] on select "went to go going go" at bounding box center [488, 212] width 36 height 9
click at [495, 212] on select "went to go going go" at bounding box center [488, 212] width 36 height 9
click at [404, 226] on select "partially gradually completely excessively" at bounding box center [396, 223] width 38 height 9
select select "completely"
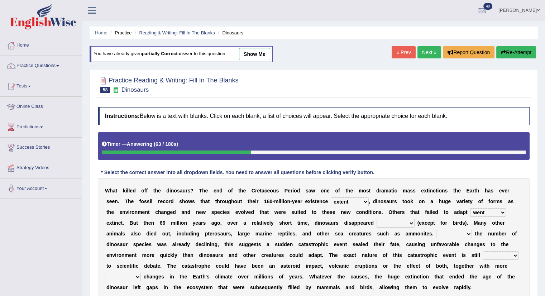
click at [377, 219] on select "partially gradually completely excessively" at bounding box center [396, 223] width 38 height 9
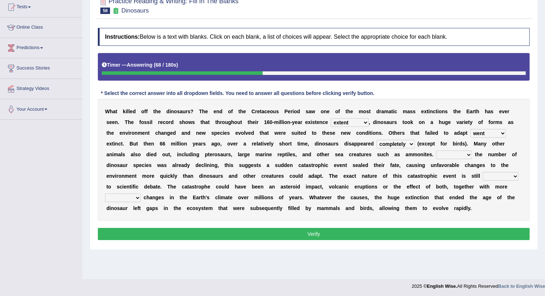
scroll to position [80, 0]
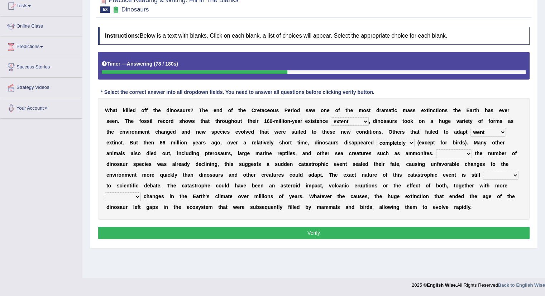
click at [456, 156] on select "However Because Although Unless" at bounding box center [454, 153] width 36 height 9
select select "Because"
click at [436, 149] on select "However Because Although Unless" at bounding box center [454, 153] width 36 height 9
click at [492, 176] on select "relative open additional focused" at bounding box center [501, 175] width 36 height 9
select select "open"
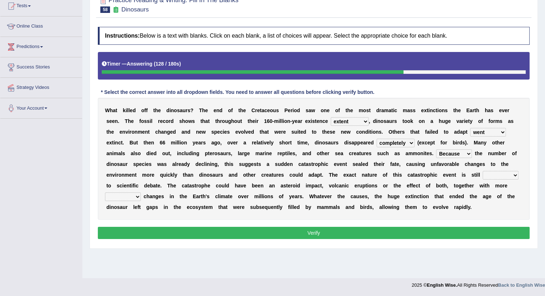
click at [483, 171] on select "relative open additional focused" at bounding box center [501, 175] width 36 height 9
click at [108, 193] on select "irregular gradual spiritual positive" at bounding box center [123, 196] width 36 height 9
select select "irregular"
click at [105, 192] on select "irregular gradual spiritual positive" at bounding box center [123, 196] width 36 height 9
click at [176, 230] on button "Verify" at bounding box center [314, 233] width 432 height 12
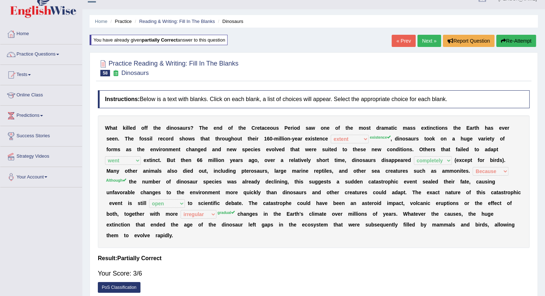
scroll to position [10, 0]
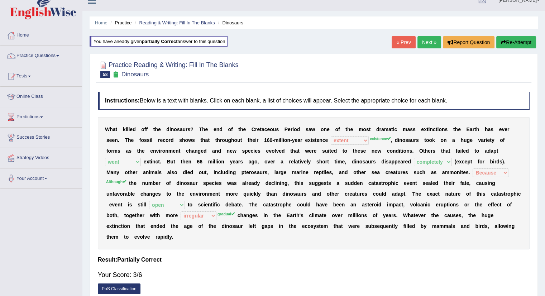
click at [422, 46] on link "Next »" at bounding box center [430, 42] width 24 height 12
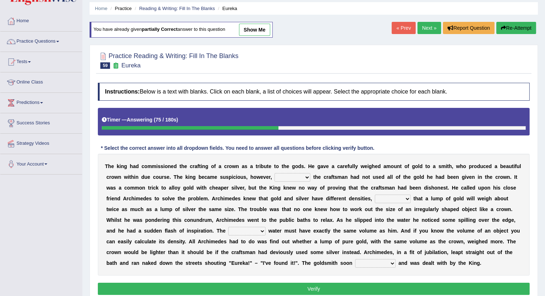
scroll to position [15, 0]
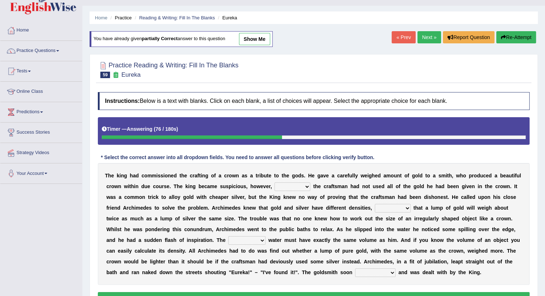
click at [508, 35] on button "Re-Attempt" at bounding box center [516, 37] width 40 height 12
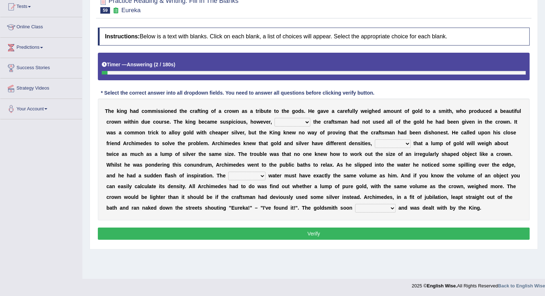
scroll to position [80, 0]
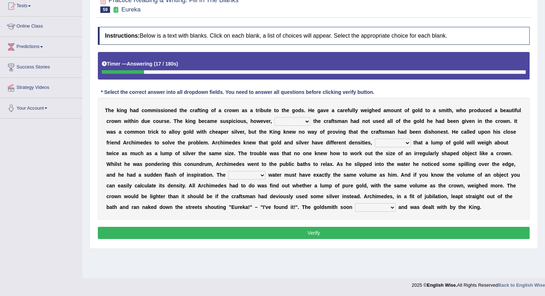
click at [287, 119] on select "if whether thus that" at bounding box center [293, 121] width 36 height 9
select select "whether"
click at [275, 117] on select "if whether thus that" at bounding box center [293, 121] width 36 height 9
click at [390, 144] on select "meaning meant means to mean" at bounding box center [393, 143] width 36 height 9
select select "meaning"
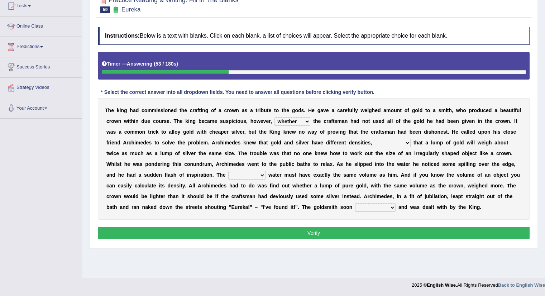
click at [375, 139] on select "meaning meant means to mean" at bounding box center [393, 143] width 36 height 9
click at [242, 178] on div "T h e k i n g h a d c o m m i s s i o n e d t h e c r a f t i n g o f a c r o w…" at bounding box center [314, 159] width 432 height 122
click at [242, 177] on select "submerged disposed diagnosed displaced" at bounding box center [246, 175] width 37 height 9
select select "submerged"
click at [228, 171] on select "submerged disposed diagnosed displaced" at bounding box center [246, 175] width 37 height 9
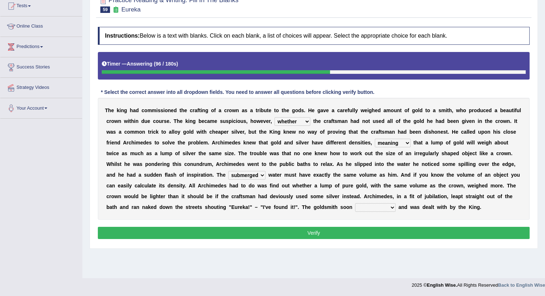
click at [366, 205] on select "conjured contradicted confessed condemned" at bounding box center [375, 207] width 41 height 9
select select "confessed"
click at [355, 203] on select "conjured contradicted confessed condemned" at bounding box center [375, 207] width 41 height 9
click at [358, 231] on button "Verify" at bounding box center [314, 233] width 432 height 12
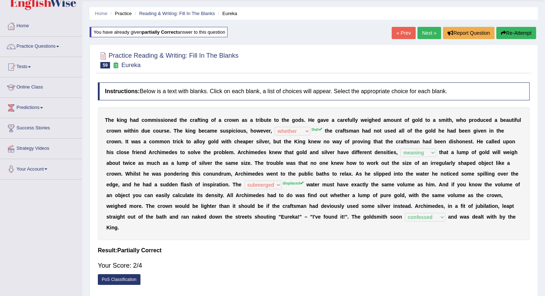
scroll to position [4, 0]
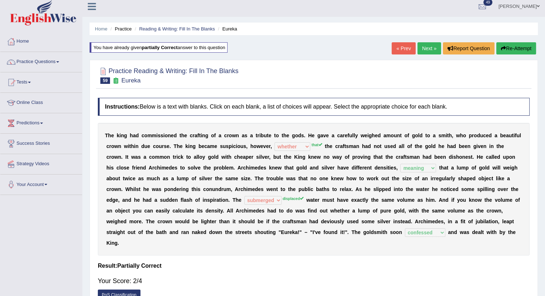
click at [427, 46] on link "Next »" at bounding box center [430, 48] width 24 height 12
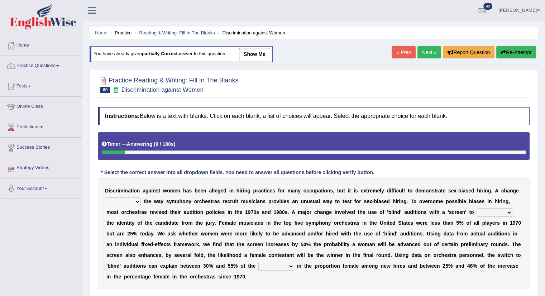
click at [114, 203] on select "around beyond in by" at bounding box center [123, 202] width 36 height 9
select select "around"
click at [105, 198] on select "around beyond in by" at bounding box center [123, 202] width 36 height 9
click at [499, 213] on select "conceal contain cancel check" at bounding box center [495, 212] width 36 height 9
select select "check"
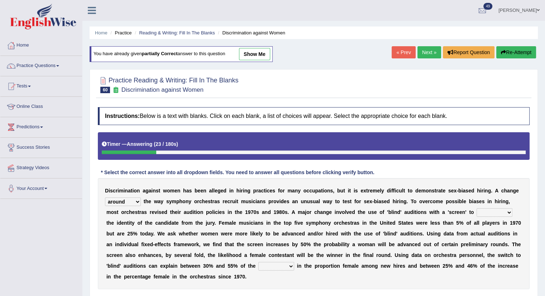
click at [477, 208] on select "conceal contain cancel check" at bounding box center [495, 212] width 36 height 9
click at [276, 267] on select "decrease number increase amount" at bounding box center [276, 266] width 36 height 9
select select "amount"
click at [258, 262] on select "decrease number increase amount" at bounding box center [276, 266] width 36 height 9
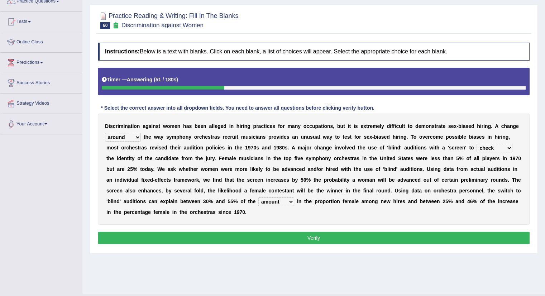
scroll to position [72, 0]
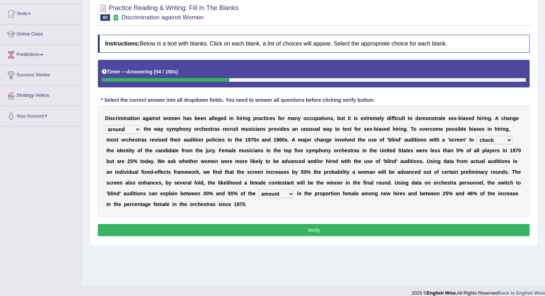
click at [192, 230] on button "Verify" at bounding box center [314, 230] width 432 height 12
